Goal: Information Seeking & Learning: Find specific fact

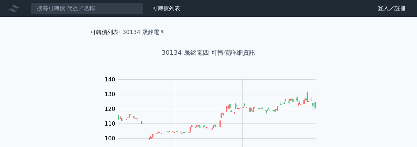
click at [115, 32] on link "可轉債列表" at bounding box center [104, 32] width 28 height 7
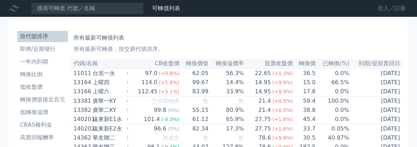
click at [380, 9] on link "登入／註冊" at bounding box center [391, 8] width 39 height 11
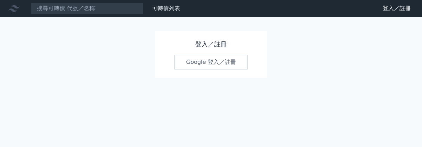
click at [227, 61] on link "Google 登入／註冊" at bounding box center [211, 62] width 73 height 15
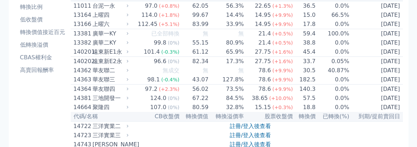
scroll to position [70, 0]
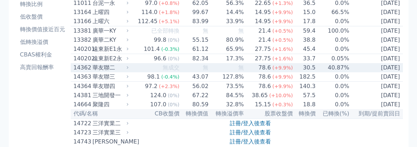
click at [113, 72] on div "華友聯二" at bounding box center [110, 68] width 34 height 8
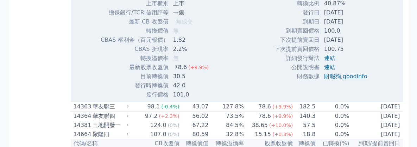
scroll to position [281, 0]
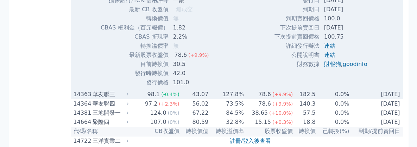
click at [107, 99] on div "華友聯三" at bounding box center [110, 94] width 34 height 8
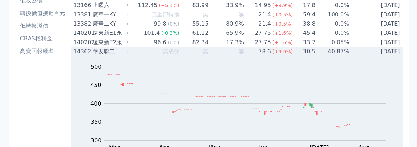
scroll to position [35, 0]
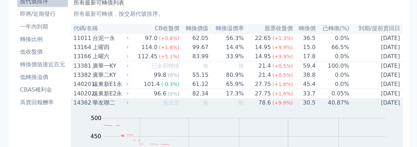
click at [110, 107] on div "華友聯二" at bounding box center [110, 103] width 34 height 8
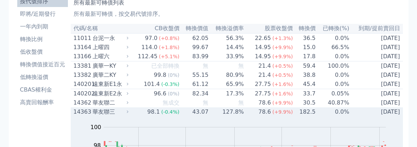
click at [100, 116] on div "華友聯三" at bounding box center [110, 112] width 34 height 8
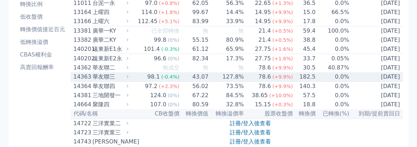
scroll to position [106, 0]
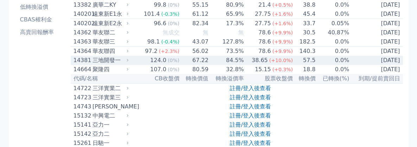
click at [110, 65] on div "三地開發一" at bounding box center [110, 60] width 34 height 8
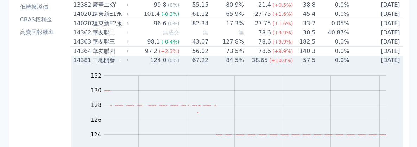
click at [98, 65] on div "三地開發一" at bounding box center [110, 60] width 34 height 8
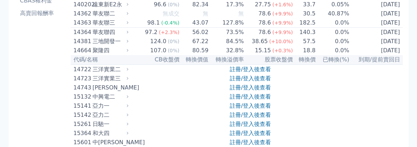
scroll to position [141, 0]
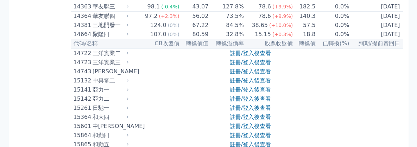
click at [102, 58] on div "三洋實業二" at bounding box center [110, 53] width 34 height 8
drag, startPoint x: 93, startPoint y: 72, endPoint x: 84, endPoint y: 73, distance: 8.6
click at [84, 67] on div "14723 三洋實業三" at bounding box center [100, 62] width 52 height 8
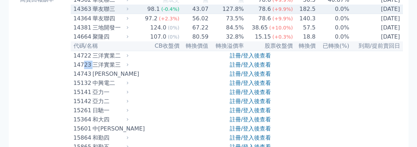
scroll to position [0, 0]
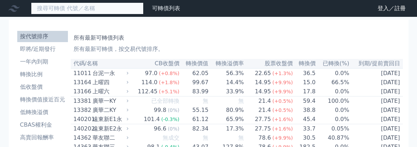
click at [126, 7] on input at bounding box center [87, 8] width 113 height 12
type input "0"
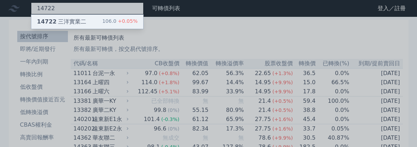
type input "14722"
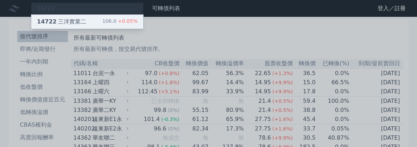
click at [85, 16] on div "14722 三洋實業二 106.0 +0.05%" at bounding box center [87, 22] width 112 height 14
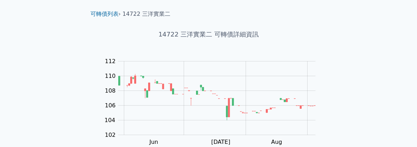
scroll to position [2, 0]
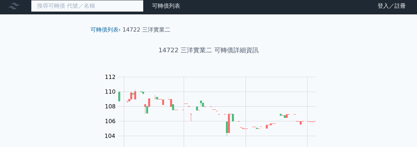
click at [79, 10] on input at bounding box center [87, 6] width 113 height 12
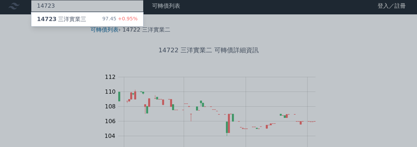
type input "14723"
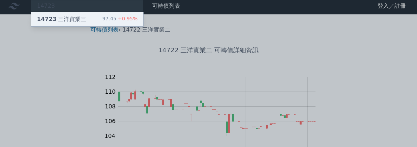
click at [80, 21] on div "14723 三洋實業三" at bounding box center [61, 19] width 49 height 8
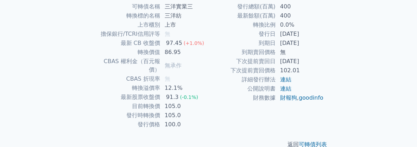
scroll to position [176, 0]
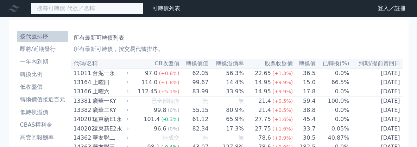
click at [115, 6] on input at bounding box center [87, 8] width 113 height 12
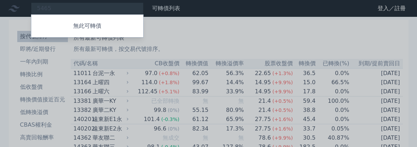
drag, startPoint x: 51, startPoint y: 6, endPoint x: -6, endPoint y: 4, distance: 57.0
click at [103, 9] on div at bounding box center [208, 73] width 417 height 147
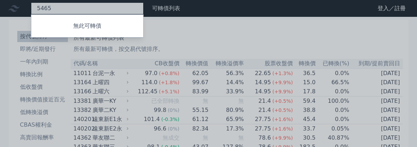
drag, startPoint x: 90, startPoint y: 6, endPoint x: -56, endPoint y: 6, distance: 146.0
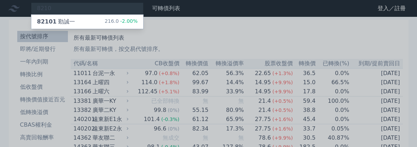
drag, startPoint x: 29, startPoint y: 6, endPoint x: -79, endPoint y: 6, distance: 108.0
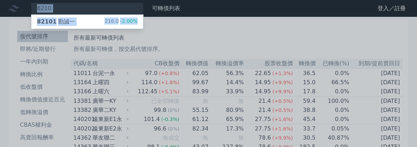
click at [59, 12] on div at bounding box center [208, 73] width 417 height 147
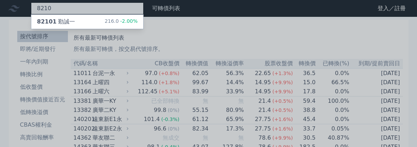
drag, startPoint x: 56, startPoint y: 9, endPoint x: -5, endPoint y: 8, distance: 60.9
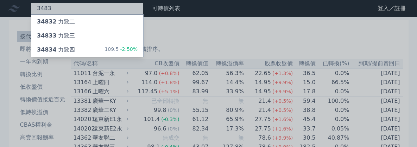
type input "3483"
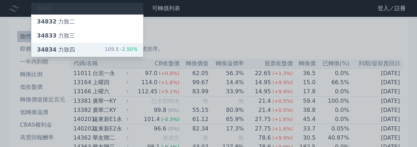
click at [89, 50] on div "34834 力致四 109.5 -2.50%" at bounding box center [87, 50] width 112 height 14
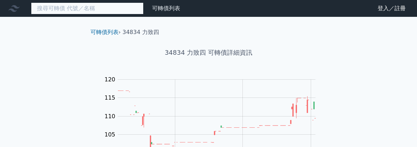
click at [88, 7] on input at bounding box center [87, 8] width 113 height 12
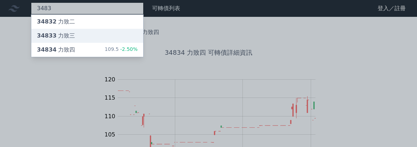
type input "3483"
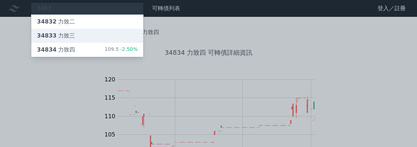
click at [83, 31] on div "34833 力致[PERSON_NAME]" at bounding box center [87, 36] width 112 height 14
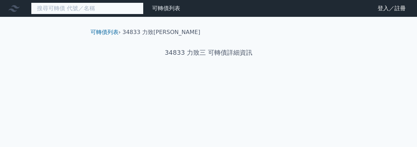
click at [73, 13] on input at bounding box center [87, 8] width 113 height 12
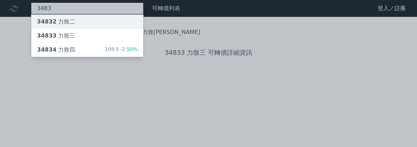
type input "3483"
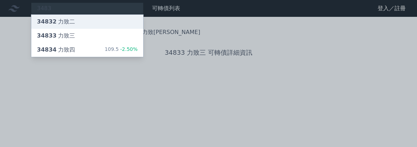
click at [78, 24] on div "34832 力致二" at bounding box center [87, 22] width 112 height 14
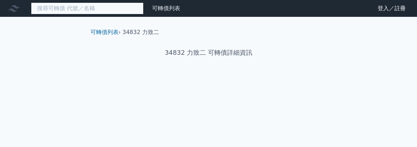
click at [97, 9] on input at bounding box center [87, 8] width 113 height 12
paste input "晟銘電"
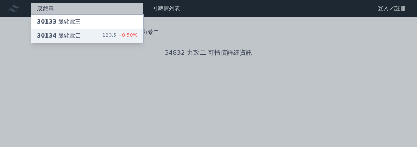
type input "晟銘電"
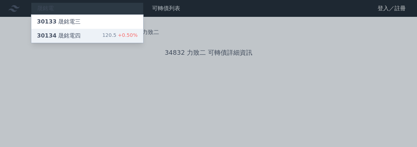
click at [91, 39] on div "30134 晟銘電四 120.5 +0.50%" at bounding box center [87, 36] width 112 height 14
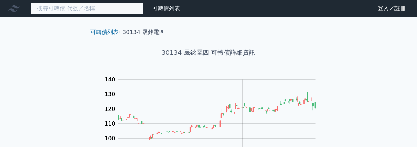
click at [101, 10] on input at bounding box center [87, 8] width 113 height 12
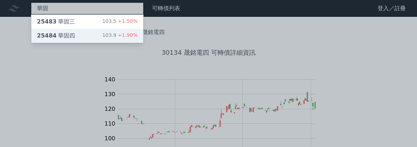
type input "華固"
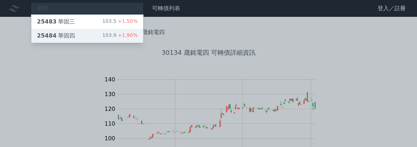
click at [97, 40] on div "25484 華固四 103.9 +1.90%" at bounding box center [87, 36] width 112 height 14
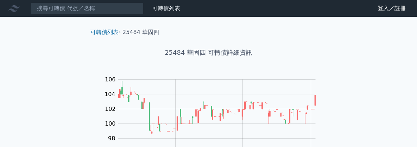
click at [140, 34] on li "25484 華固四" at bounding box center [140, 32] width 37 height 8
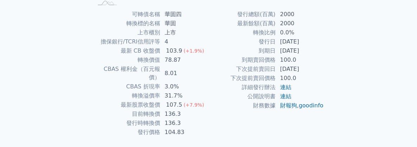
scroll to position [178, 0]
